Goal: Check status: Check status

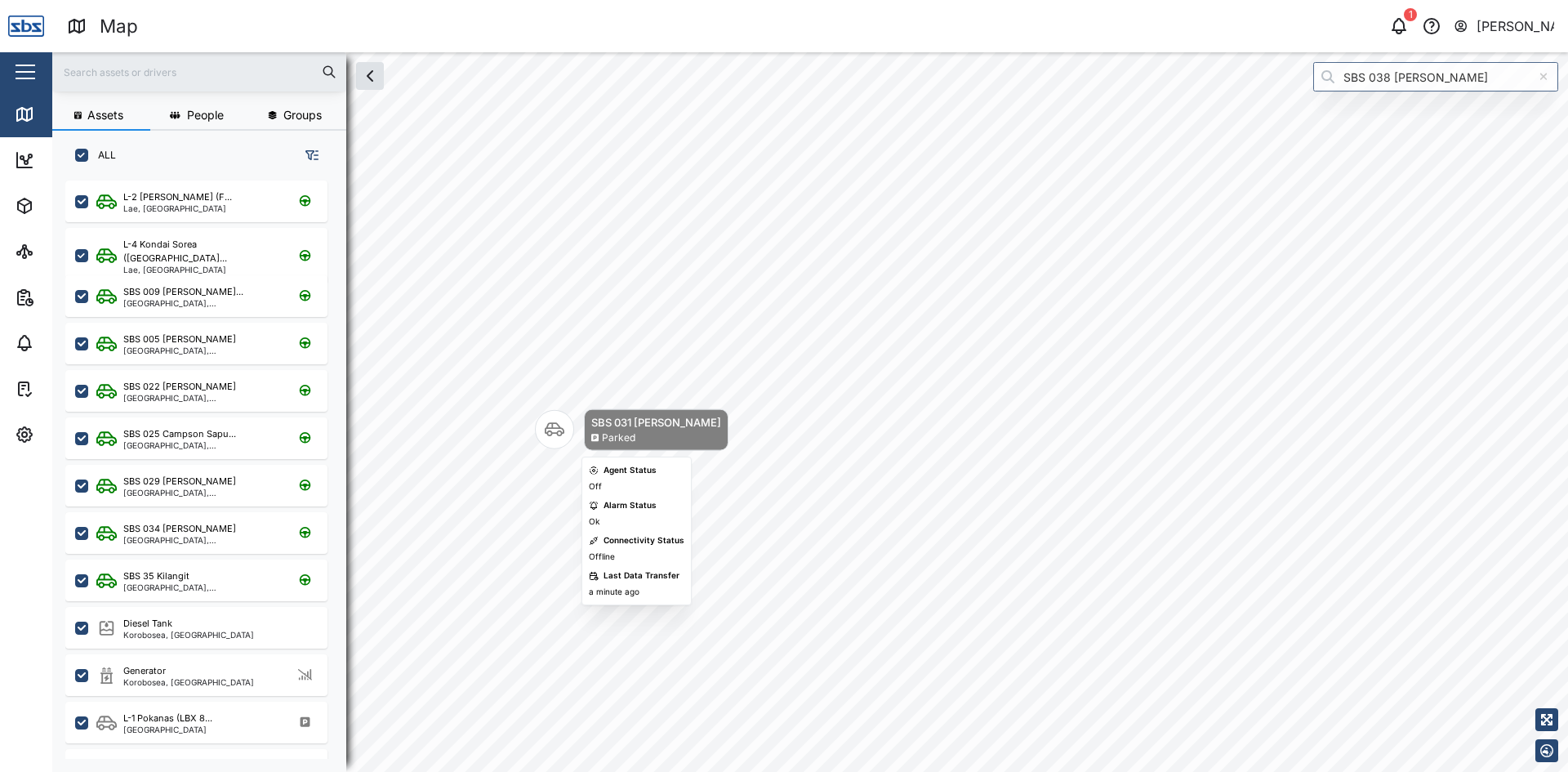
click at [555, 434] on icon "Map marker" at bounding box center [554, 430] width 20 height 14
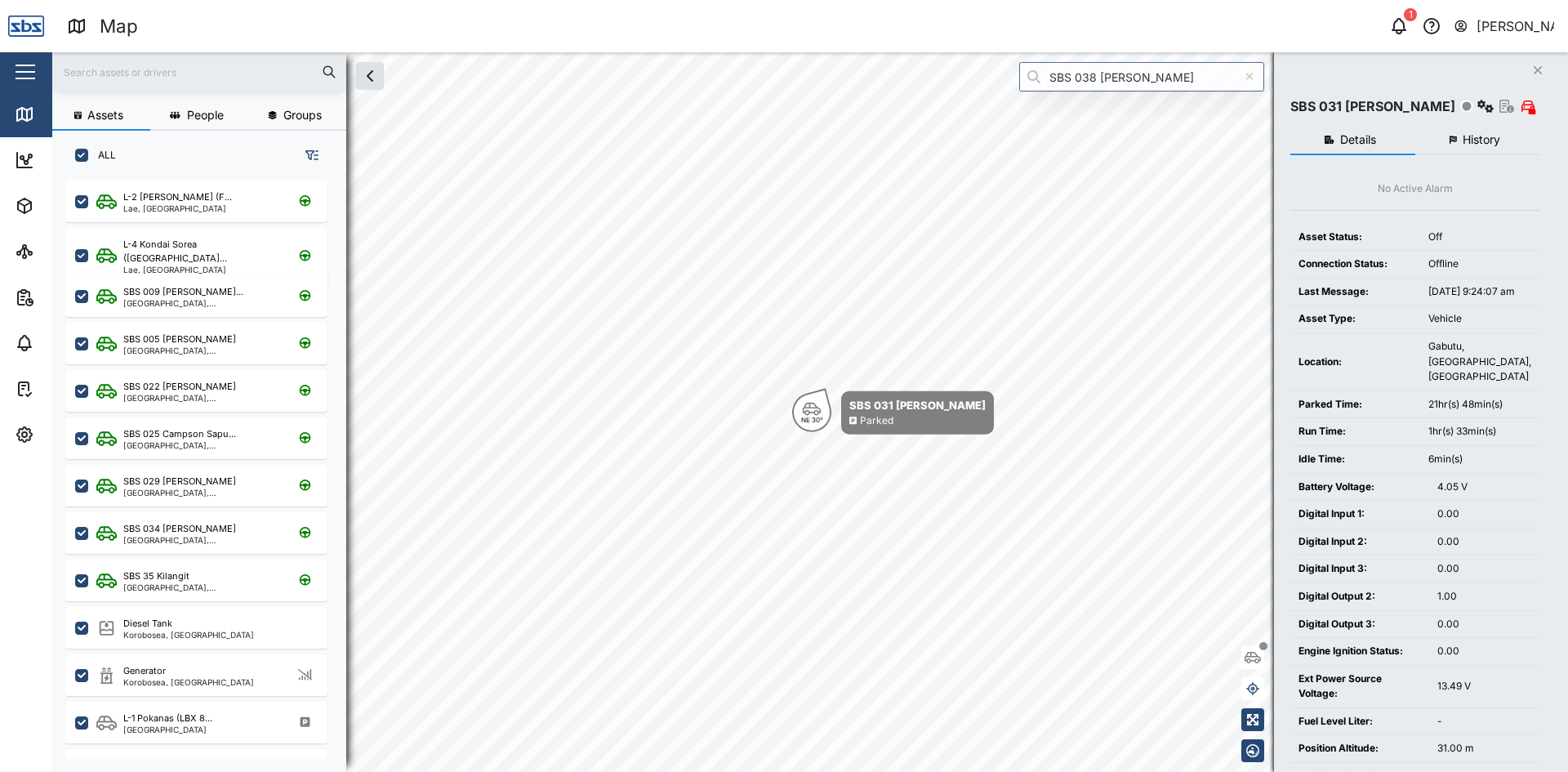
click at [1484, 134] on span "History" at bounding box center [1481, 139] width 37 height 11
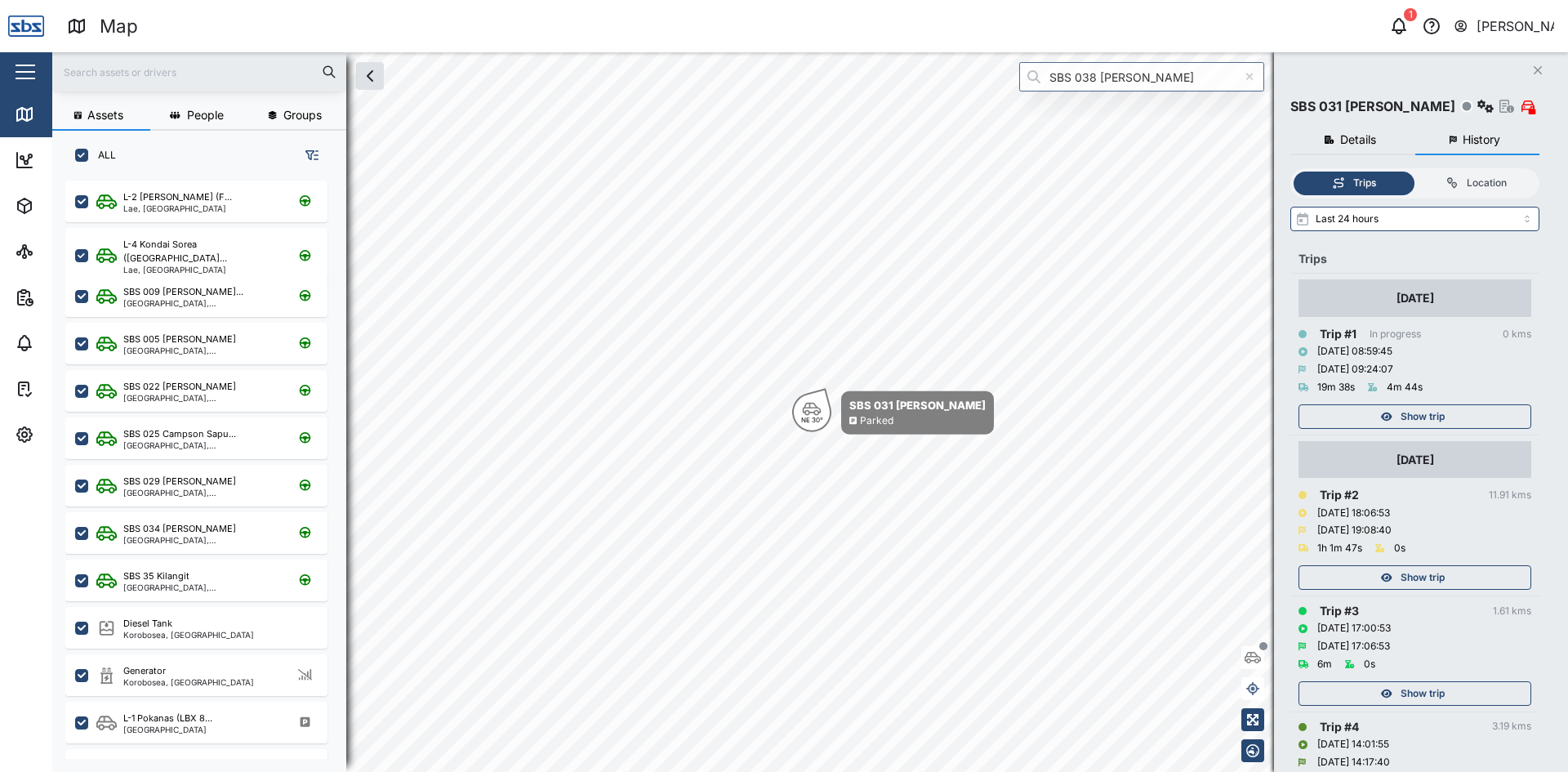
click at [1399, 415] on div "Show trip" at bounding box center [1412, 417] width 212 height 23
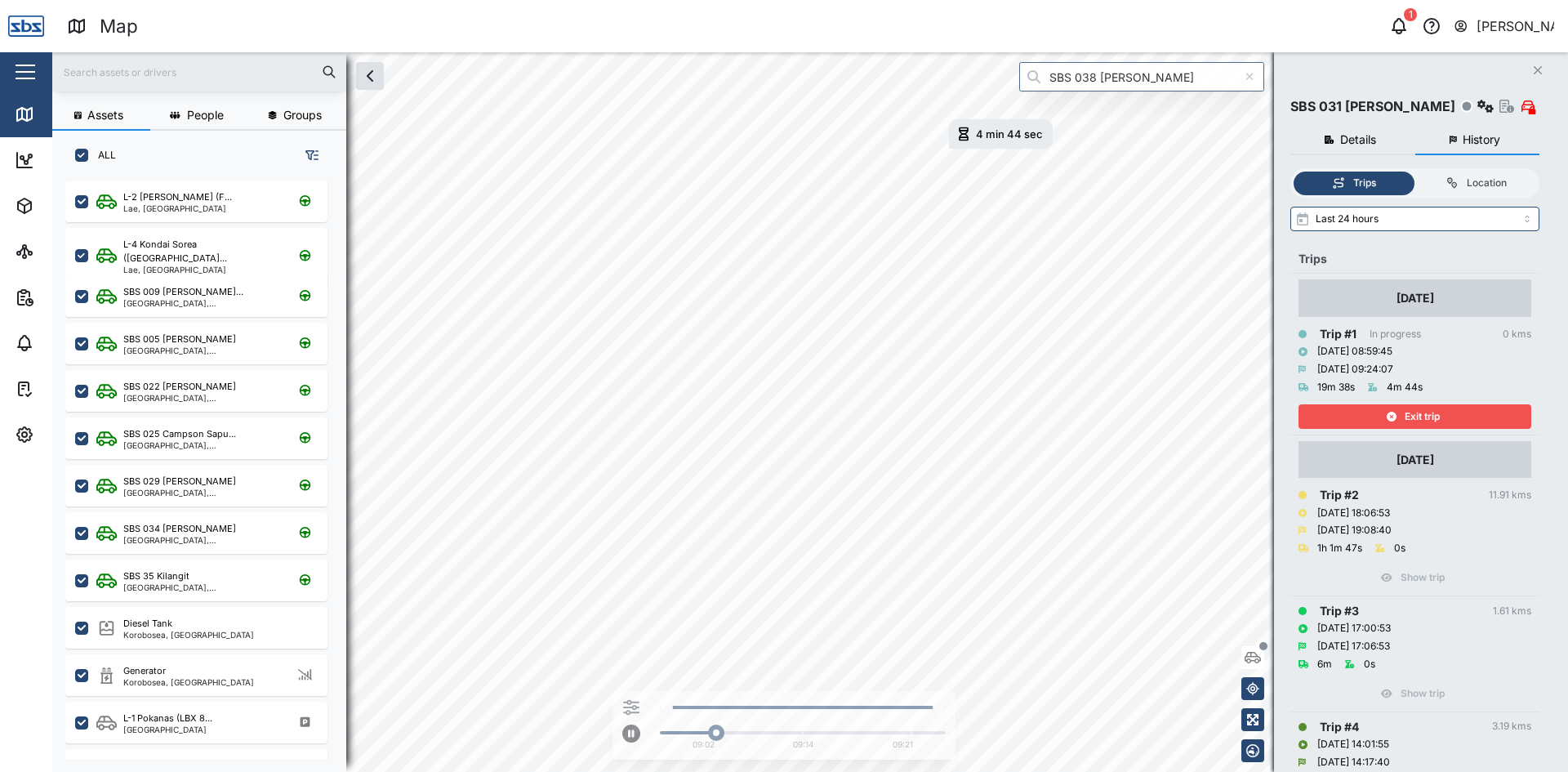
click at [1397, 414] on div "Exit trip" at bounding box center [1412, 417] width 212 height 23
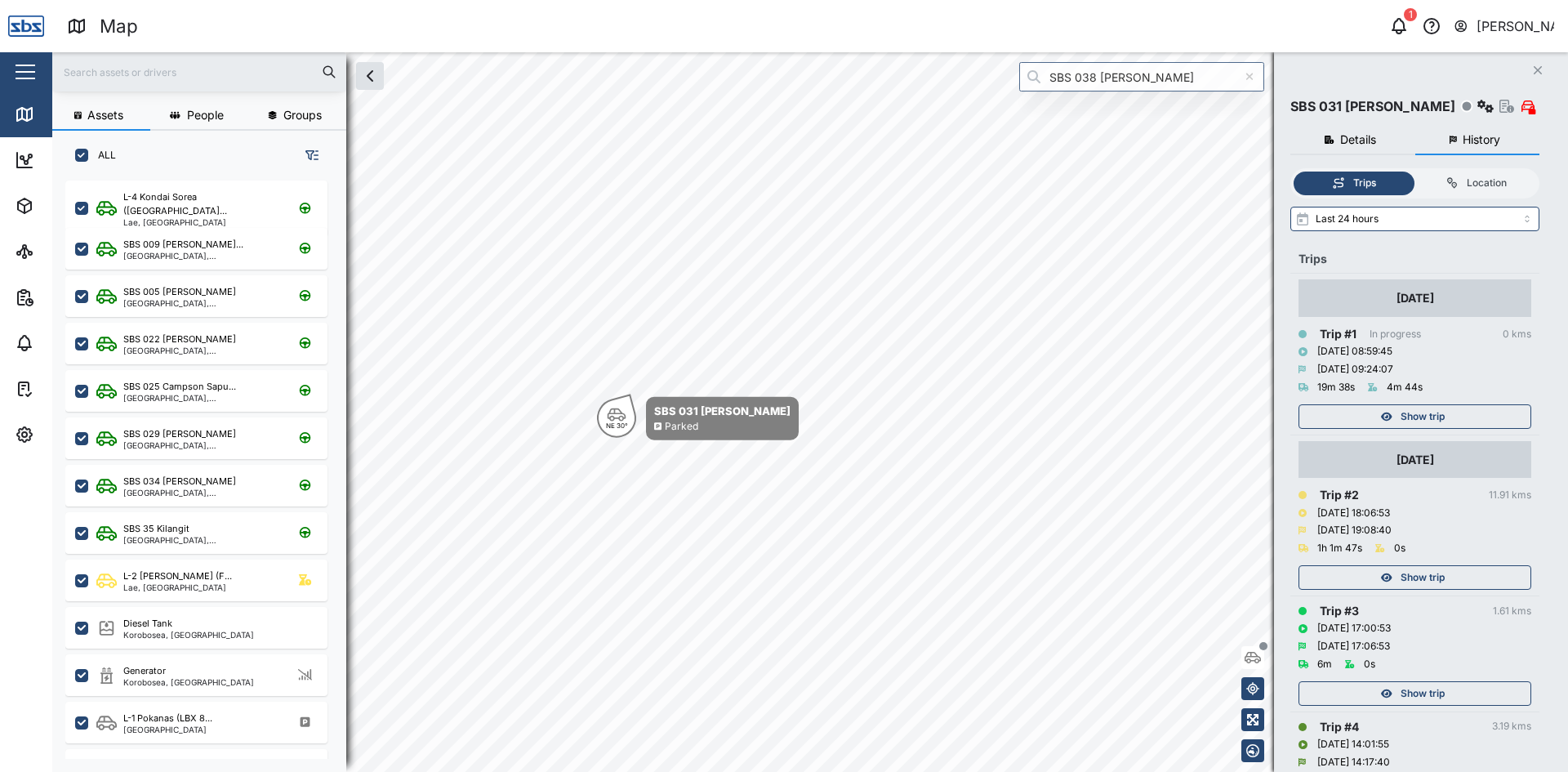
click at [1541, 68] on icon "button" at bounding box center [1537, 71] width 8 height 9
